Goal: Download file/media

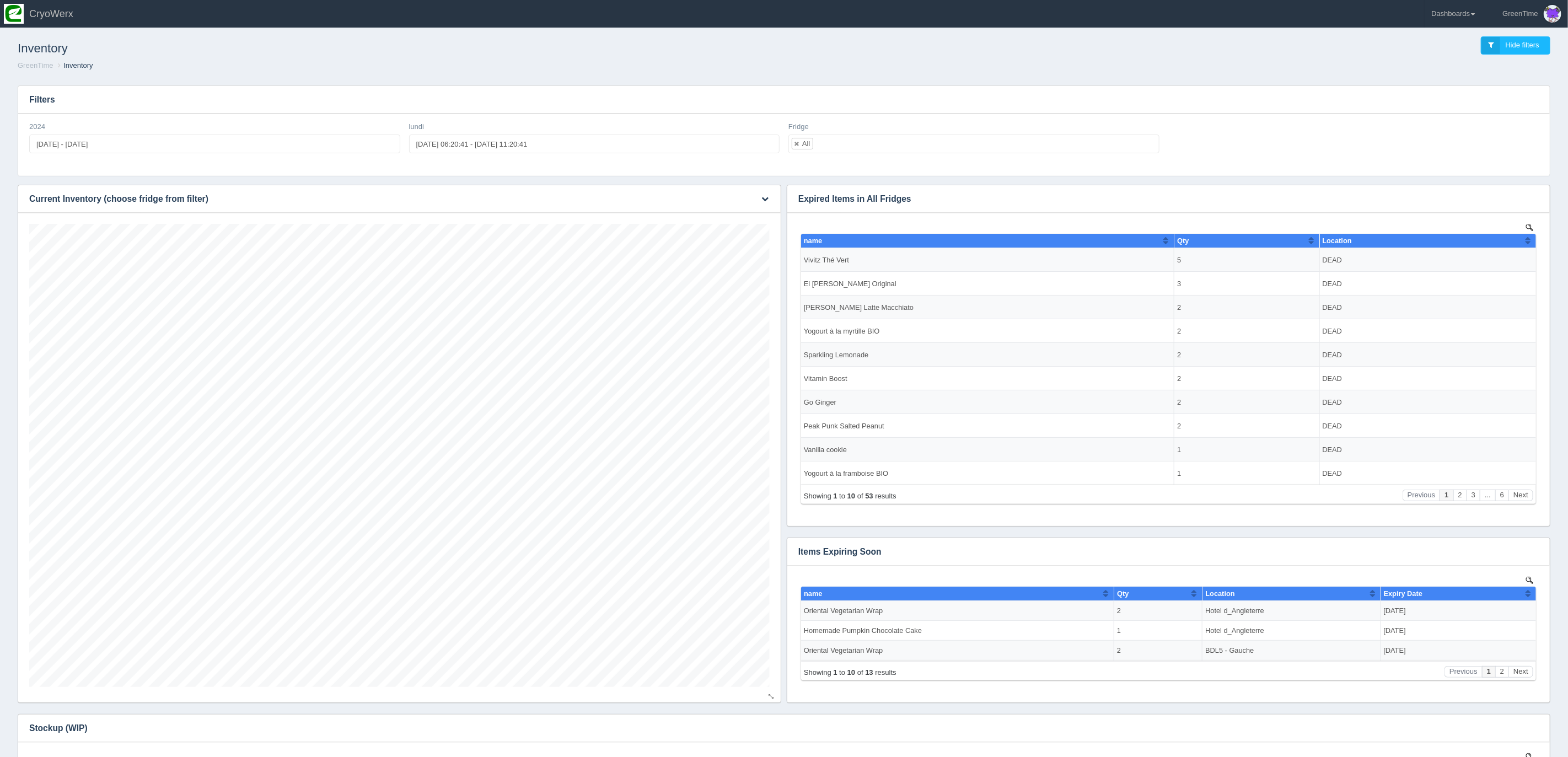
scroll to position [463, 740]
drag, startPoint x: 401, startPoint y: 72, endPoint x: 214, endPoint y: 11, distance: 196.7
click at [395, 70] on div "Inventory Hide filters GreenTime Inventory" at bounding box center [784, 54] width 1559 height 46
click at [760, 198] on button "button" at bounding box center [765, 199] width 15 height 17
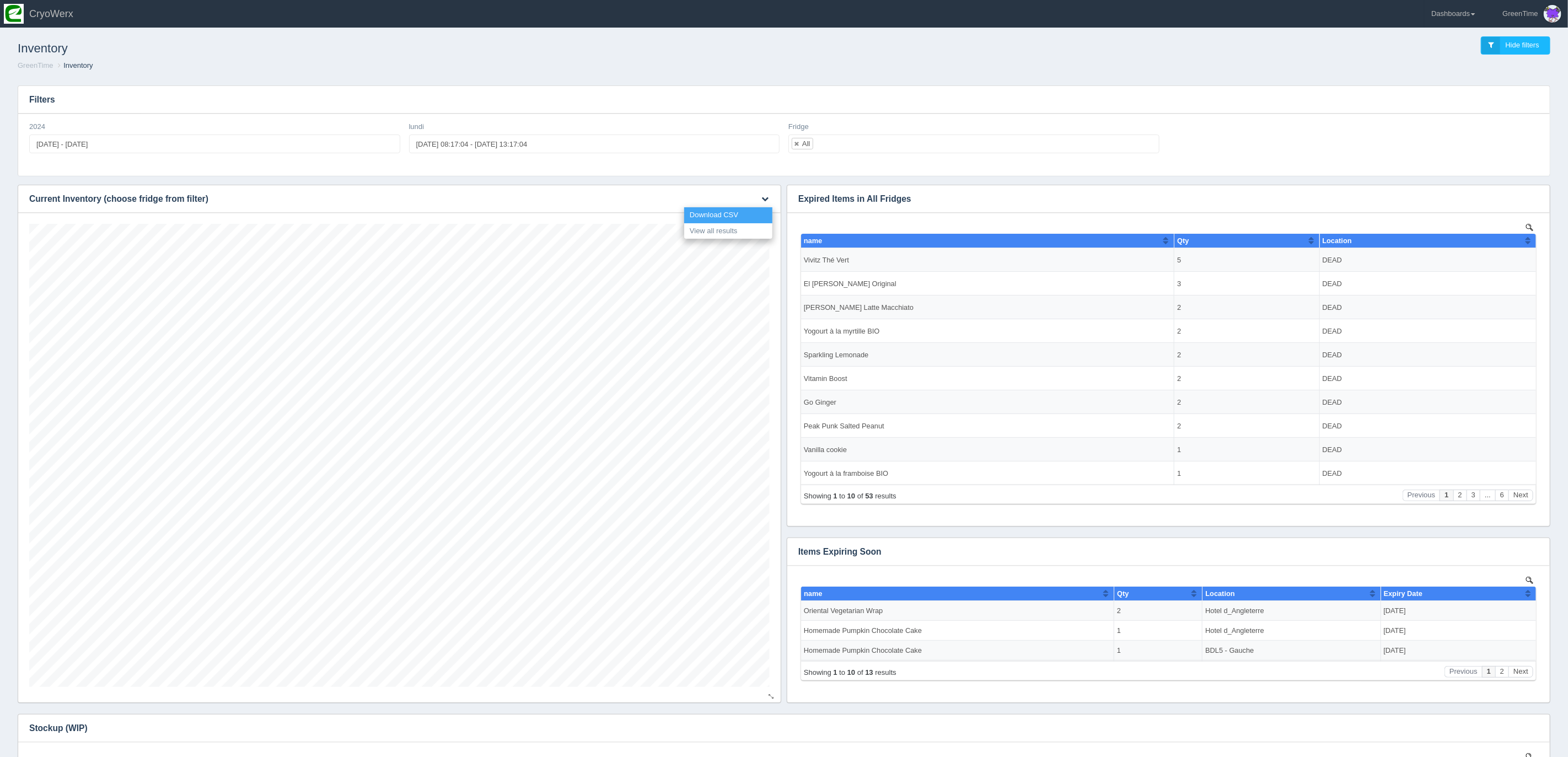
click at [726, 214] on link "Download CSV" at bounding box center [728, 215] width 88 height 16
click at [655, 63] on ol "GreenTime Inventory" at bounding box center [783, 66] width 1550 height 10
drag, startPoint x: 819, startPoint y: 55, endPoint x: 864, endPoint y: 55, distance: 45.0
click at [819, 55] on div "Inventory Hide filters" at bounding box center [783, 46] width 1550 height 30
click at [1463, 23] on link "Dashboards" at bounding box center [1454, 13] width 57 height 27
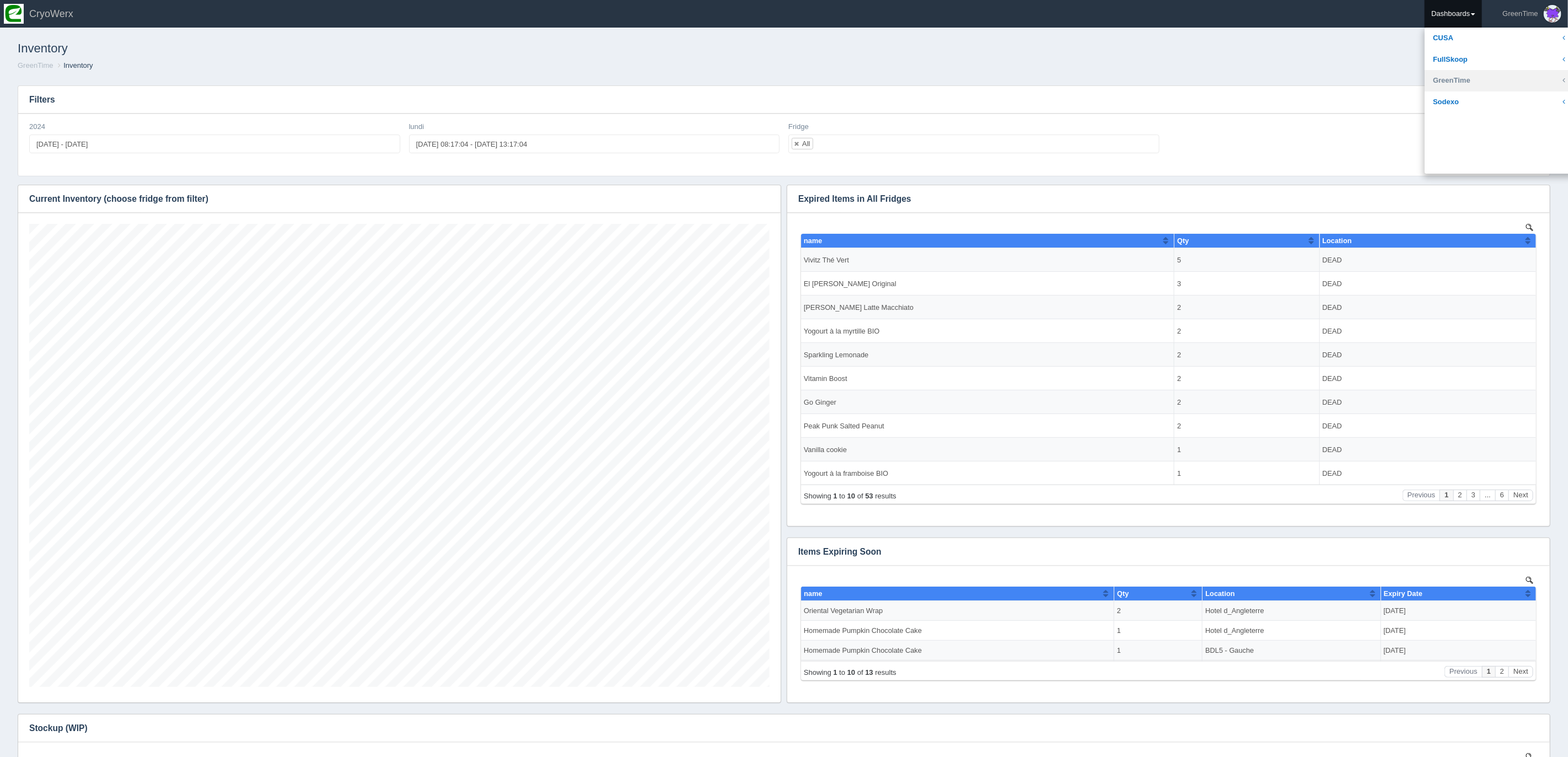
click at [1452, 75] on link "GreenTime" at bounding box center [1499, 80] width 149 height 21
drag, startPoint x: 1448, startPoint y: 166, endPoint x: 1421, endPoint y: 153, distance: 30.0
click at [1448, 166] on link "Sales" at bounding box center [1499, 166] width 149 height 21
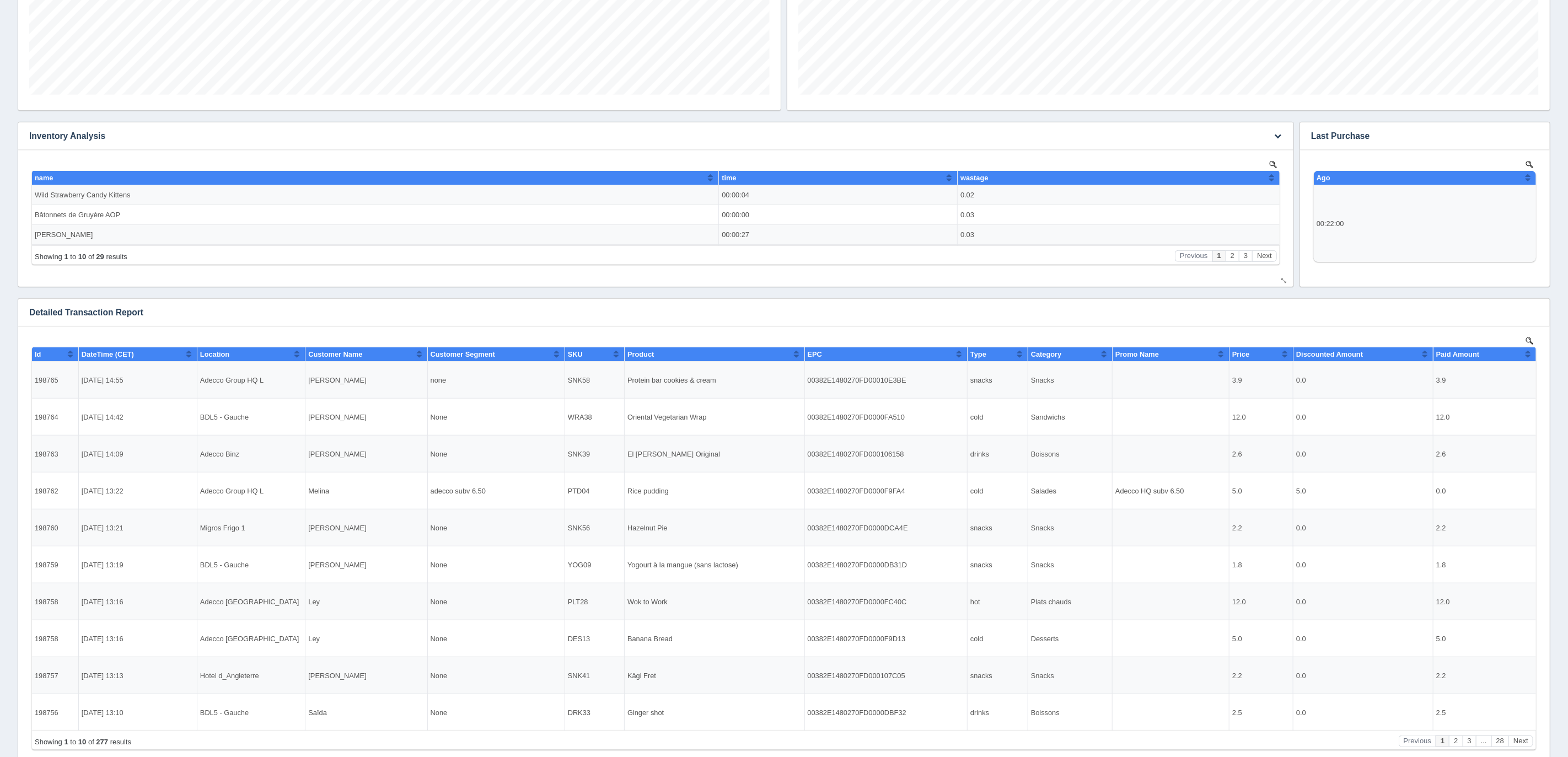
scroll to position [601, 0]
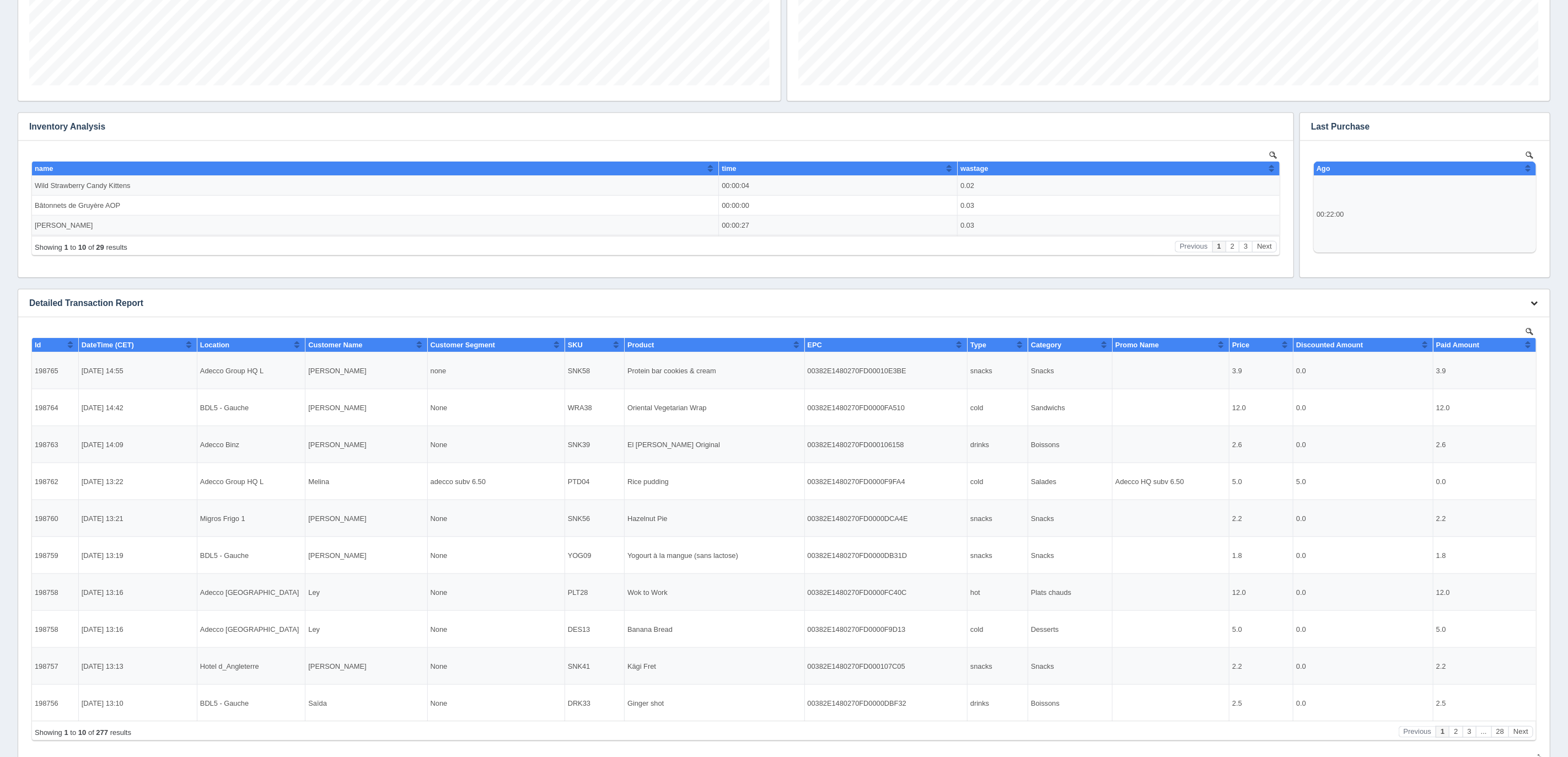
drag, startPoint x: 1530, startPoint y: 304, endPoint x: 1474, endPoint y: 312, distance: 56.6
click at [1530, 304] on icon "button" at bounding box center [1534, 303] width 7 height 7
click at [1478, 323] on link "Download CSV" at bounding box center [1497, 319] width 88 height 16
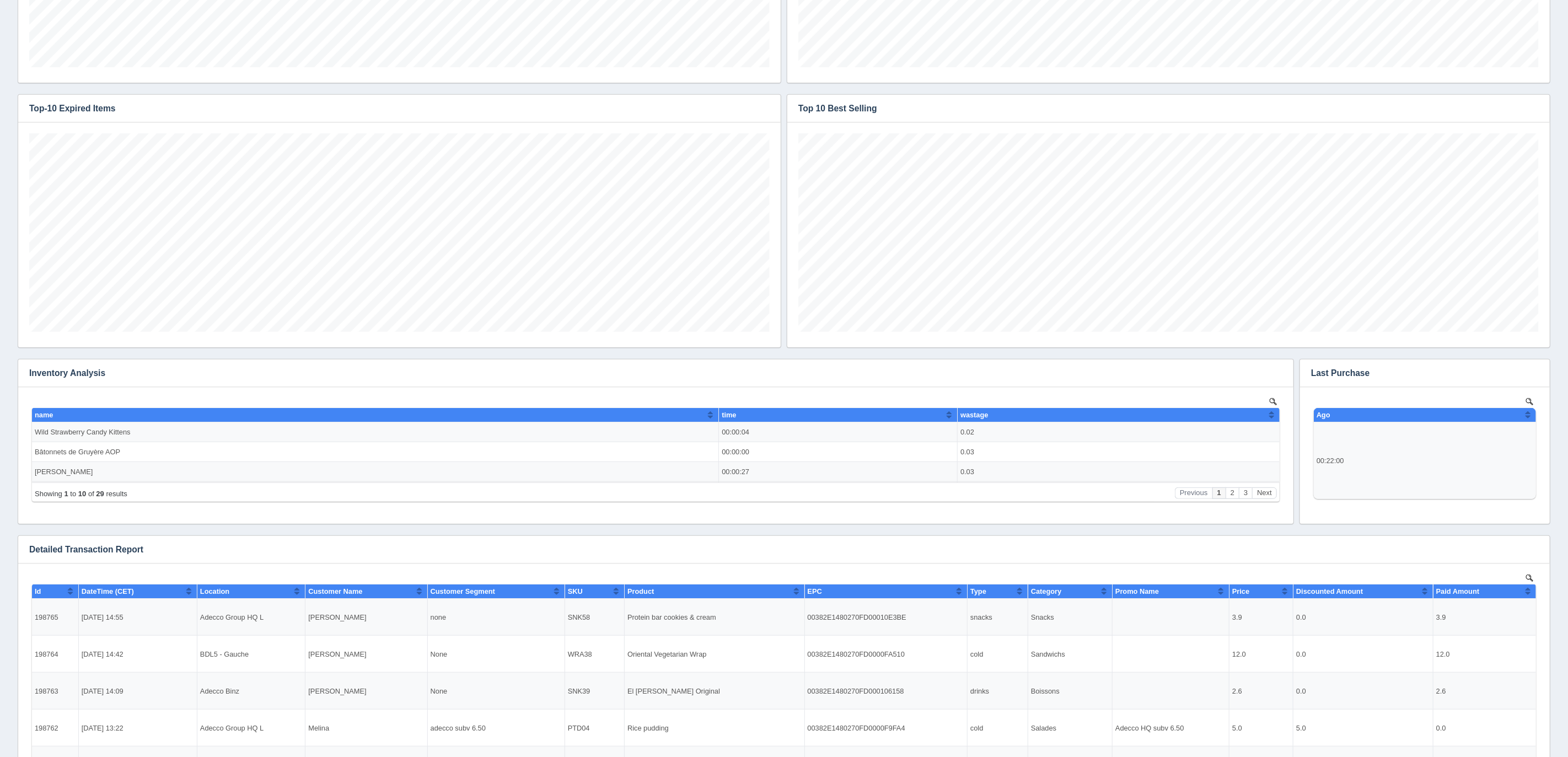
scroll to position [0, 0]
